Goal: Navigation & Orientation: Find specific page/section

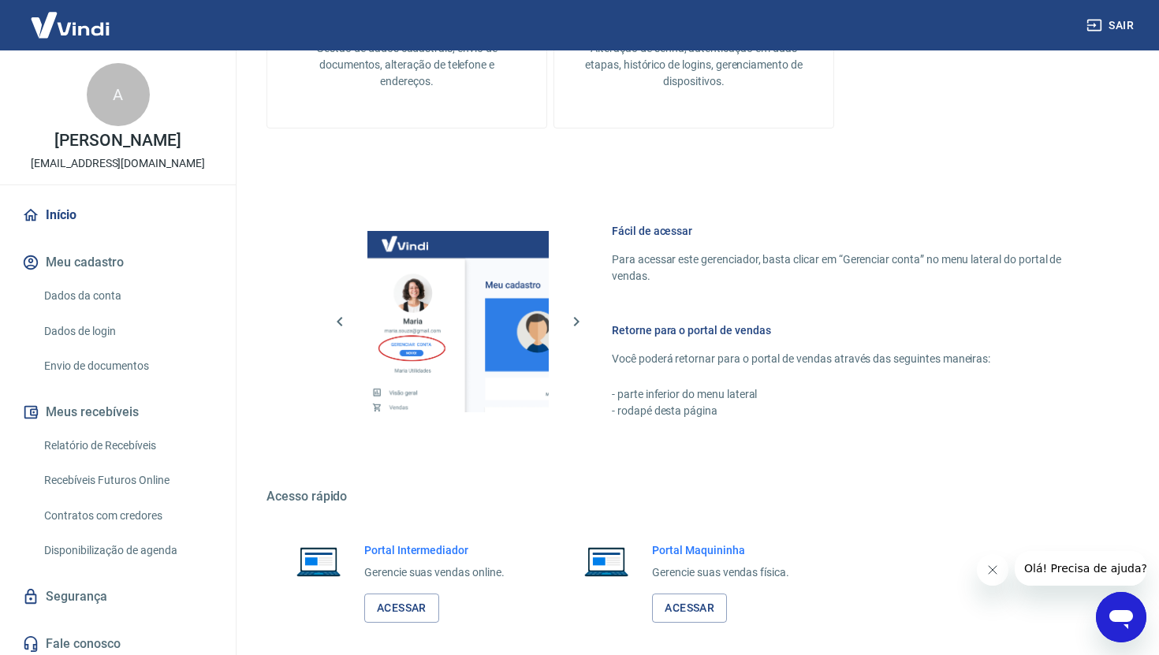
scroll to position [754, 0]
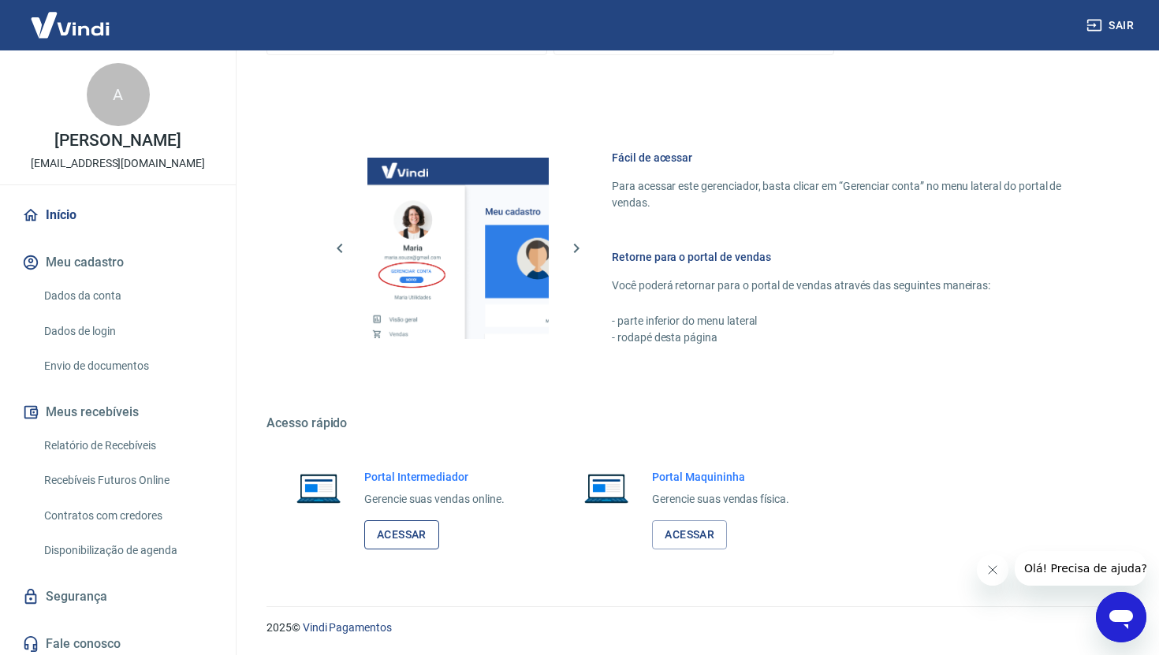
click at [400, 533] on link "Acessar" at bounding box center [401, 534] width 75 height 29
